Goal: Navigation & Orientation: Find specific page/section

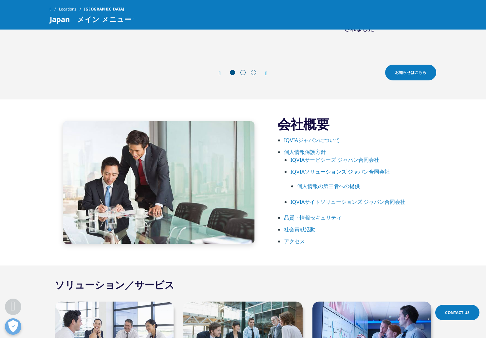
click at [332, 162] on link "IQVIAサービシーズ ジャパン合同会社" at bounding box center [335, 159] width 89 height 7
